Goal: Task Accomplishment & Management: Manage account settings

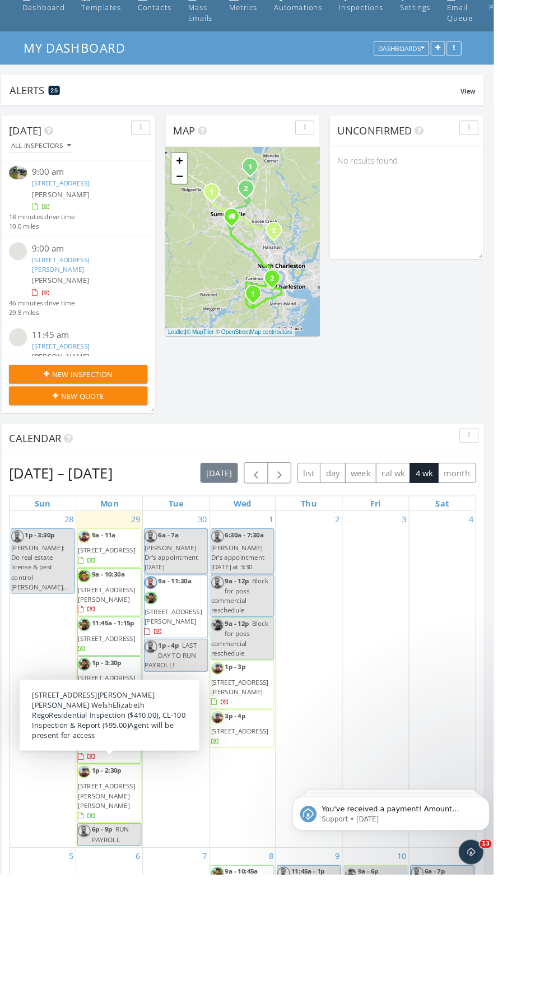
scroll to position [3, 0]
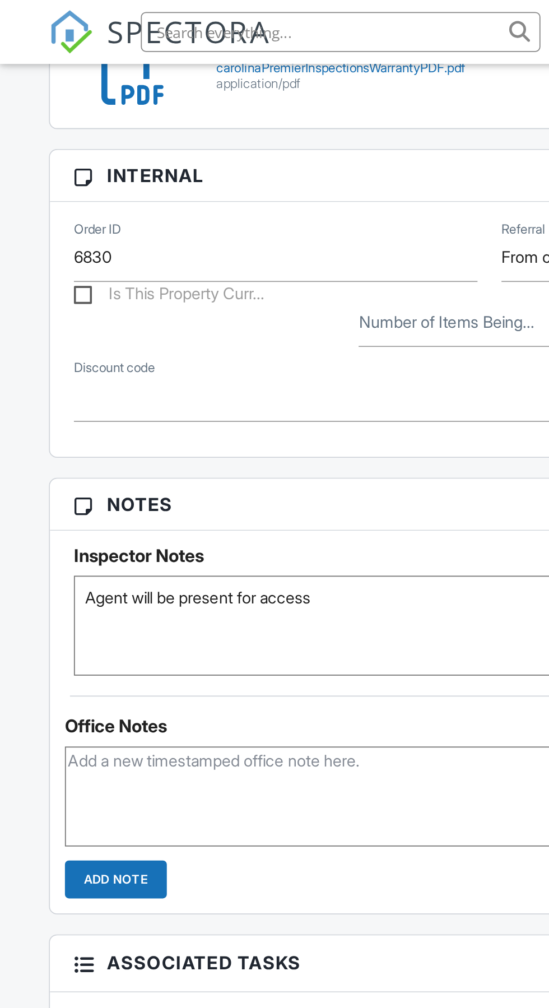
scroll to position [660, 0]
